Goal: Task Accomplishment & Management: Manage account settings

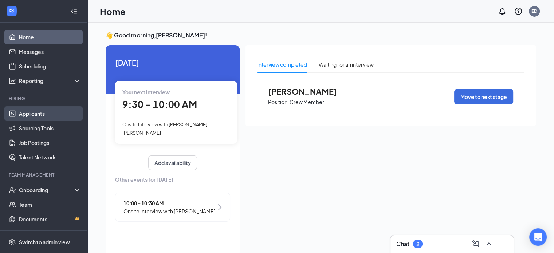
click at [32, 113] on link "Applicants" at bounding box center [50, 113] width 62 height 15
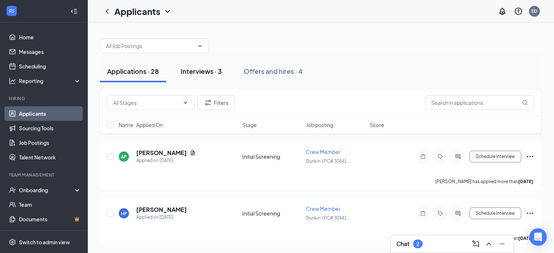
click at [217, 68] on div "Interviews · 3" at bounding box center [201, 71] width 41 height 9
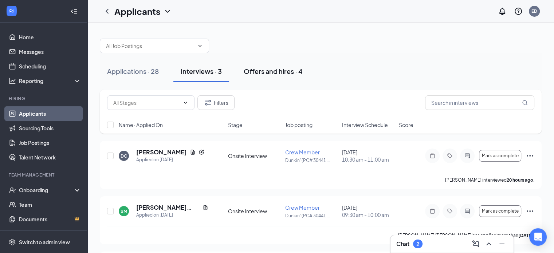
click at [264, 69] on div "Offers and hires · 4" at bounding box center [273, 71] width 59 height 9
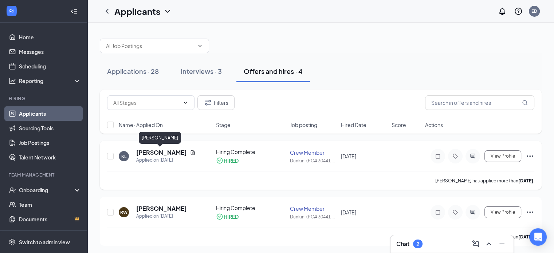
click at [171, 155] on h5 "Kimberly Link" at bounding box center [161, 153] width 51 height 8
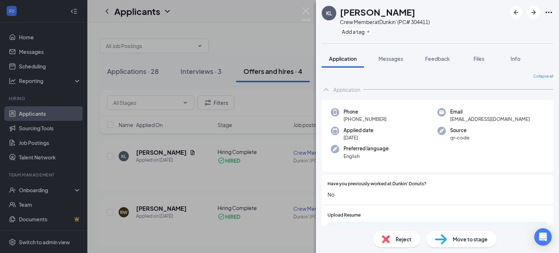
click at [176, 137] on div "KL Kimberly Link Crew Member at Dunkin' (PC# 304411) Add a tag Application Mess…" at bounding box center [279, 126] width 559 height 253
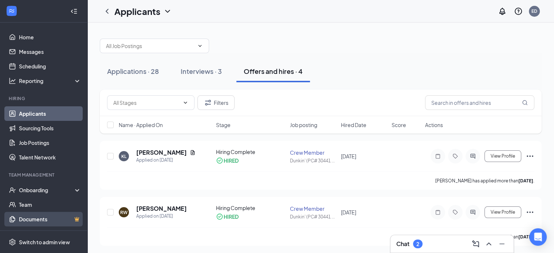
click at [43, 218] on link "Documents" at bounding box center [50, 219] width 62 height 15
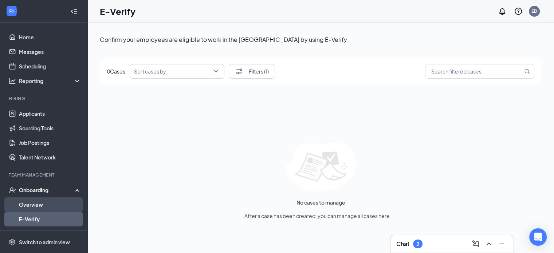
click at [41, 201] on link "Overview" at bounding box center [50, 204] width 62 height 15
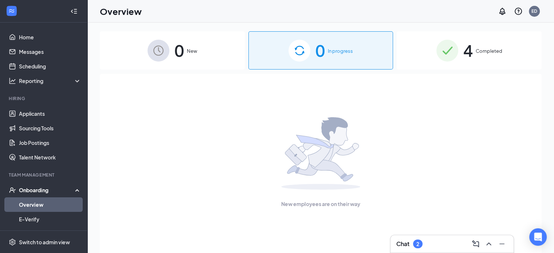
click at [482, 50] on span "Completed" at bounding box center [488, 50] width 27 height 7
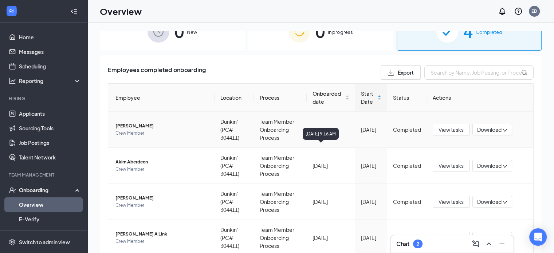
scroll to position [36, 0]
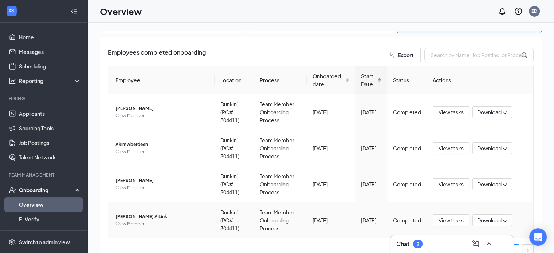
click at [502, 221] on icon "down" at bounding box center [504, 220] width 5 height 5
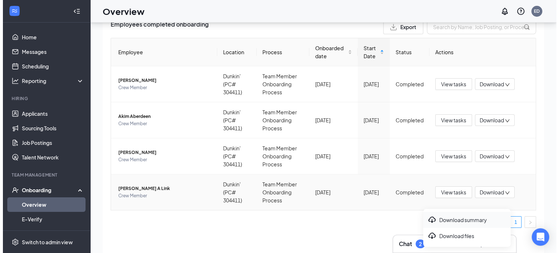
scroll to position [33, 0]
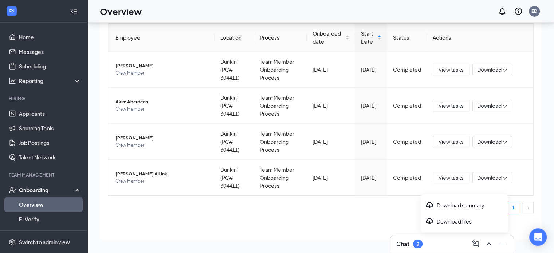
click at [383, 219] on div "Employees completed onboarding Export Employee Location Process Onboarded date …" at bounding box center [321, 117] width 442 height 244
click at [137, 173] on span "[PERSON_NAME] A Link" at bounding box center [161, 173] width 93 height 7
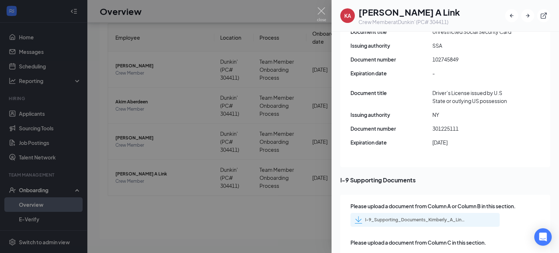
scroll to position [1015, 0]
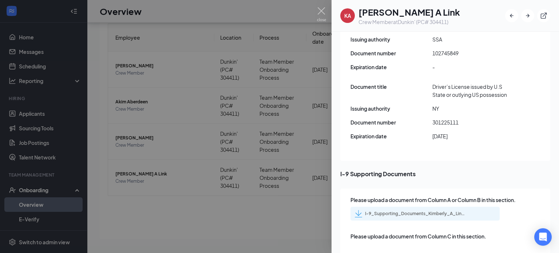
click at [360, 210] on img at bounding box center [358, 213] width 7 height 7
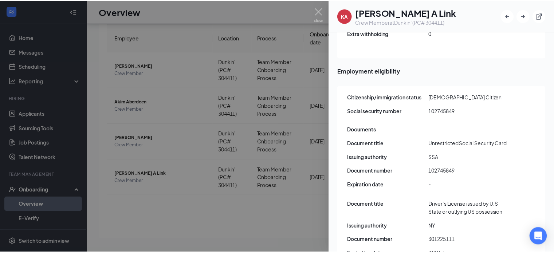
scroll to position [870, 0]
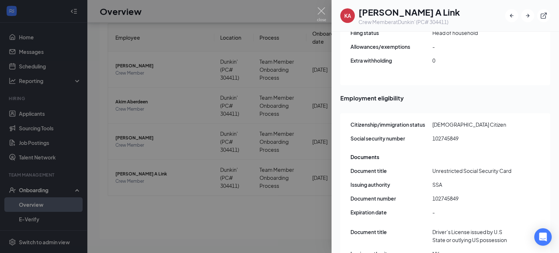
click at [183, 209] on div at bounding box center [279, 126] width 559 height 253
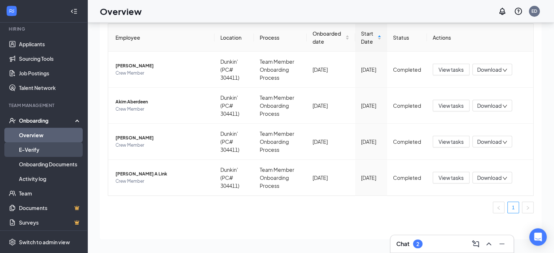
scroll to position [73, 0]
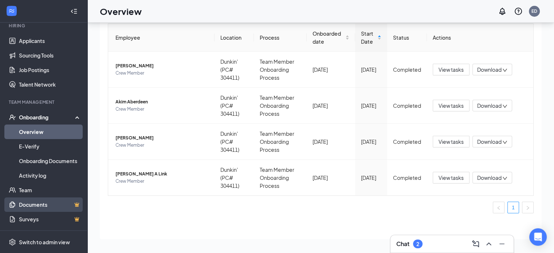
click at [47, 205] on link "Documents" at bounding box center [50, 204] width 62 height 15
